Goal: Task Accomplishment & Management: Use online tool/utility

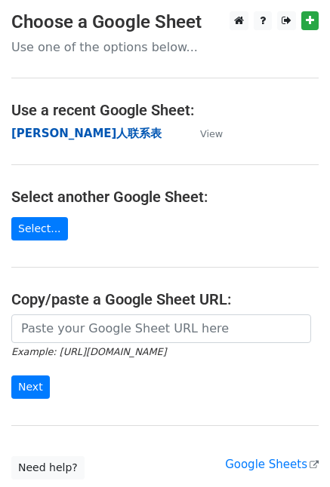
click at [52, 138] on strong "Tina红人联系表" at bounding box center [86, 134] width 150 height 14
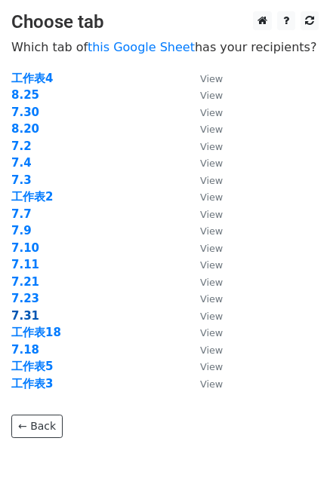
click at [24, 313] on strong "7.31" at bounding box center [25, 316] width 28 height 14
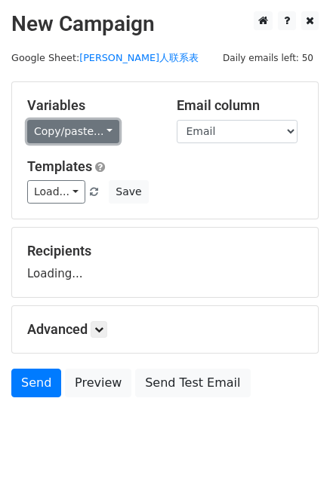
click at [100, 129] on link "Copy/paste..." at bounding box center [73, 131] width 92 height 23
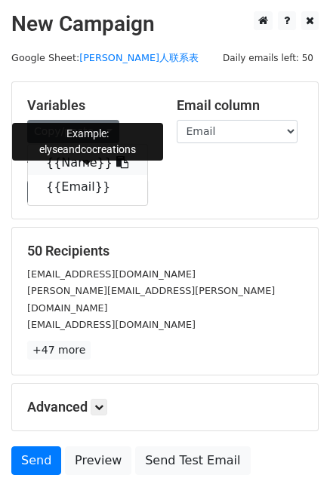
click at [116, 156] on icon at bounding box center [122, 162] width 12 height 12
